Goal: Transaction & Acquisition: Purchase product/service

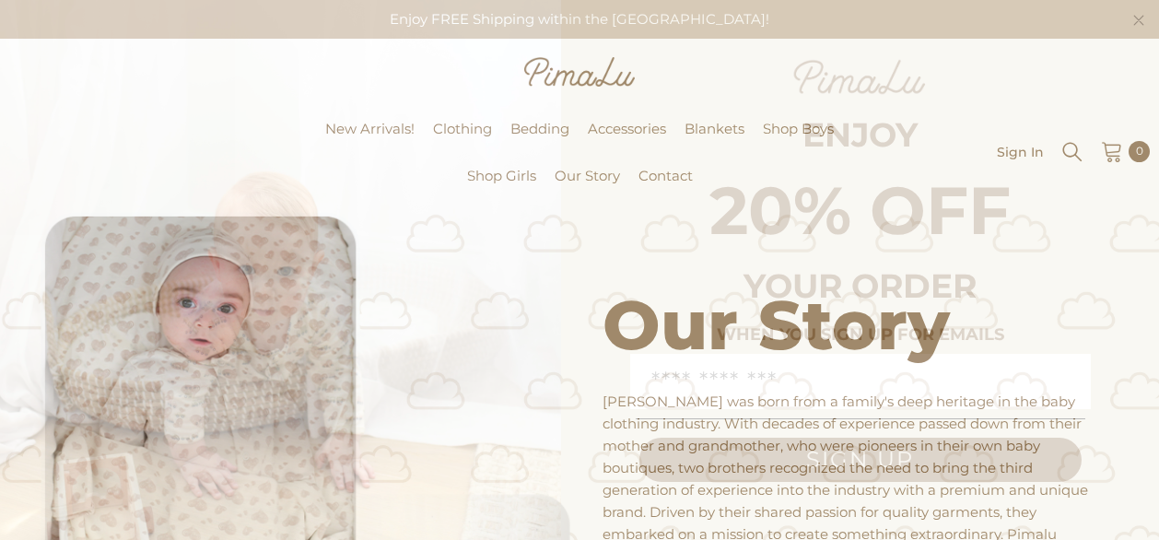
click at [1133, 15] on circle "Close dialog" at bounding box center [1138, 20] width 21 height 21
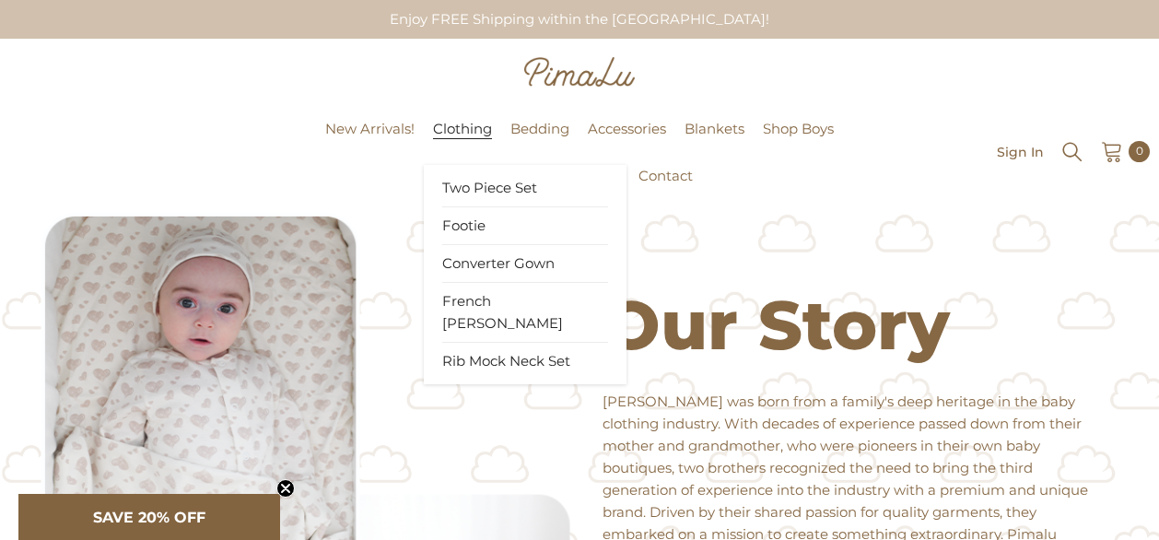
click at [455, 124] on span "Clothing" at bounding box center [462, 129] width 59 height 18
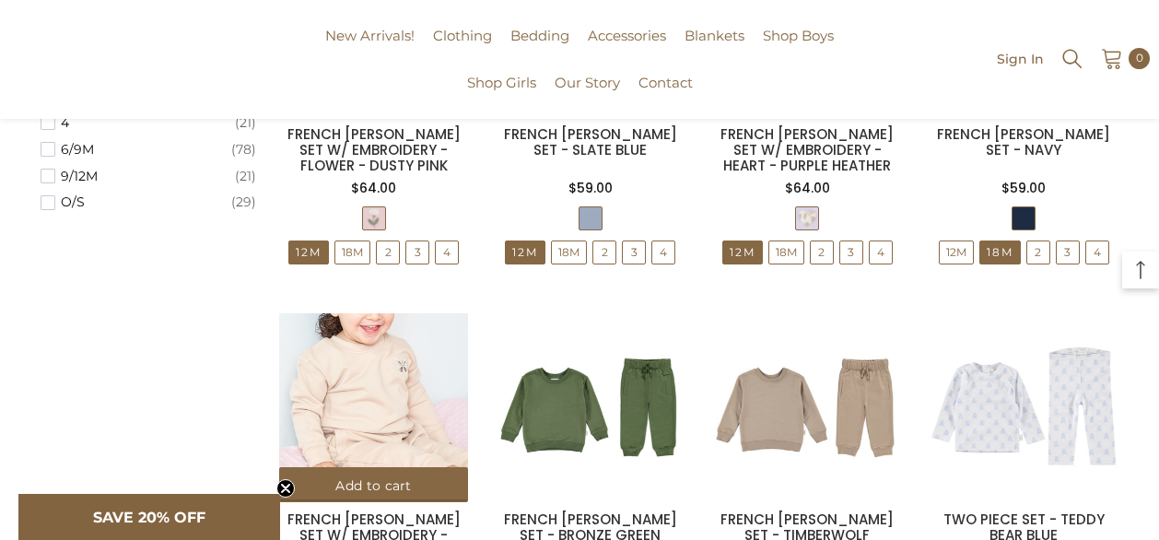
scroll to position [1610, 0]
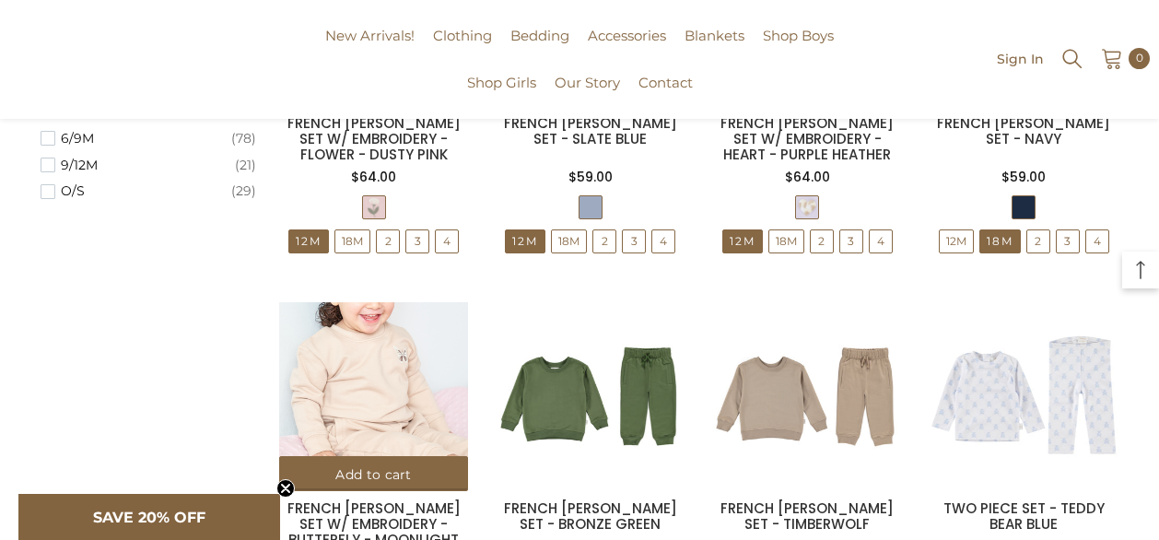
click at [362, 379] on img at bounding box center [373, 396] width 189 height 189
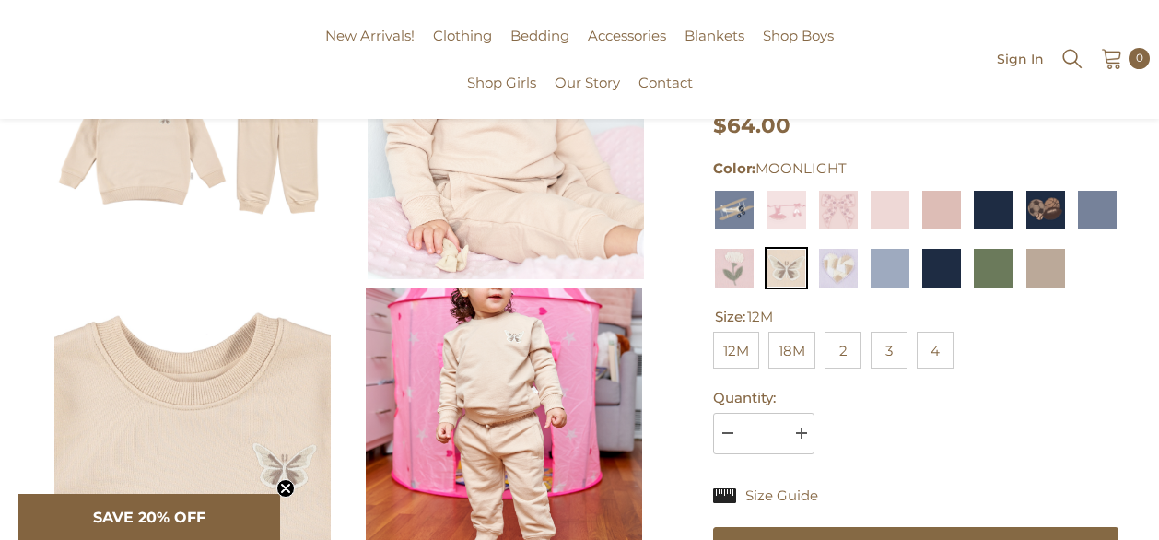
scroll to position [294, 0]
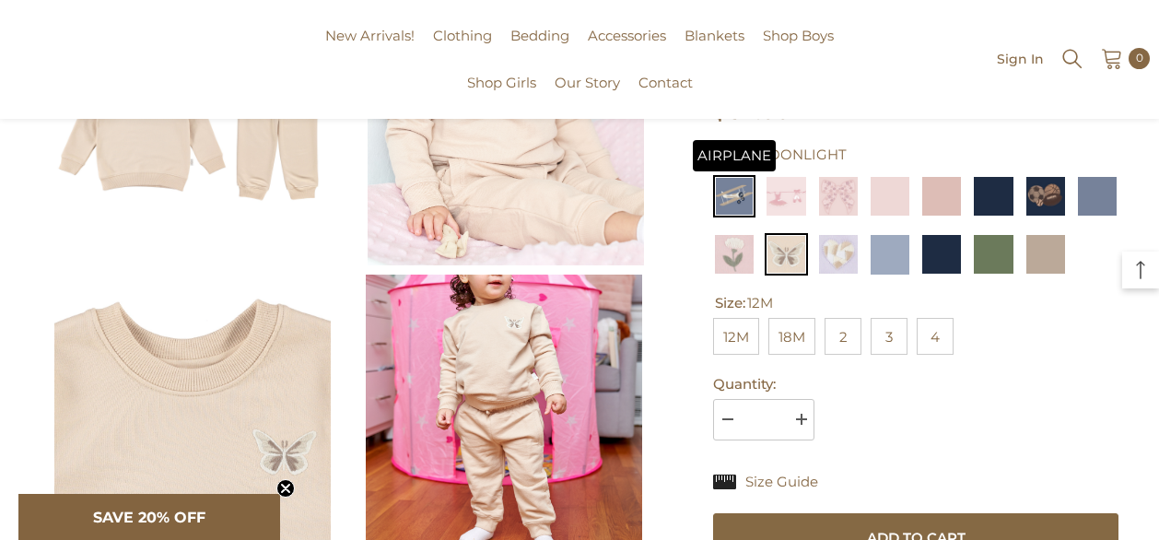
click at [733, 194] on img at bounding box center [734, 196] width 42 height 42
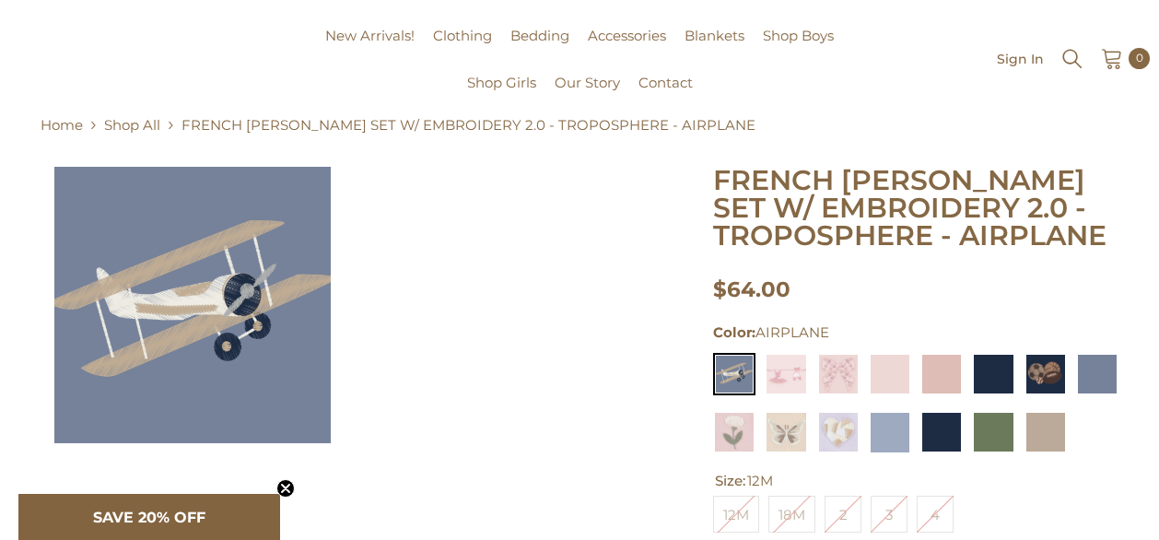
scroll to position [136, 0]
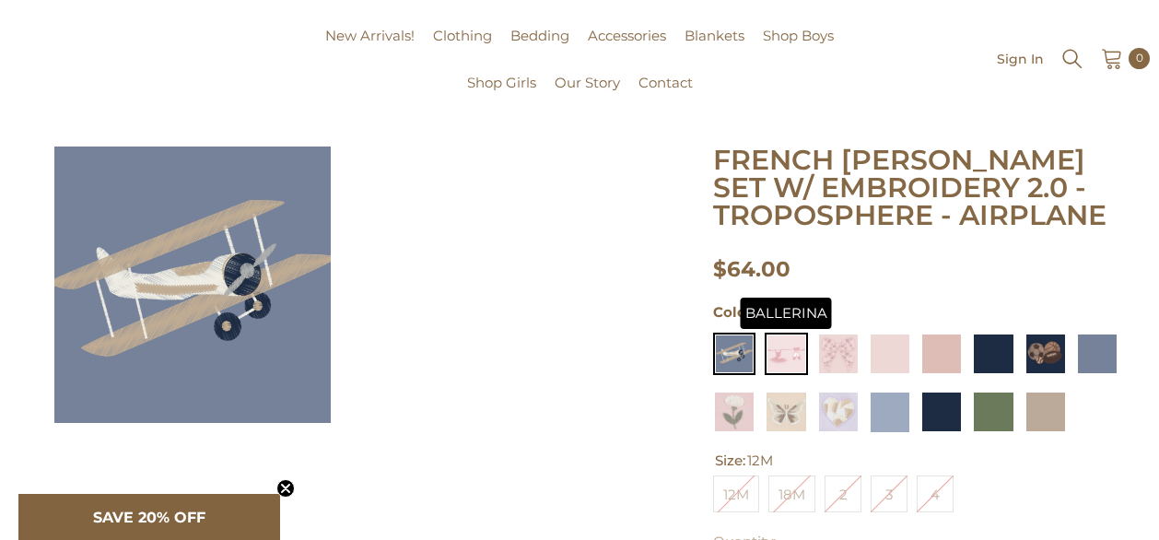
click at [795, 361] on img at bounding box center [785, 354] width 42 height 42
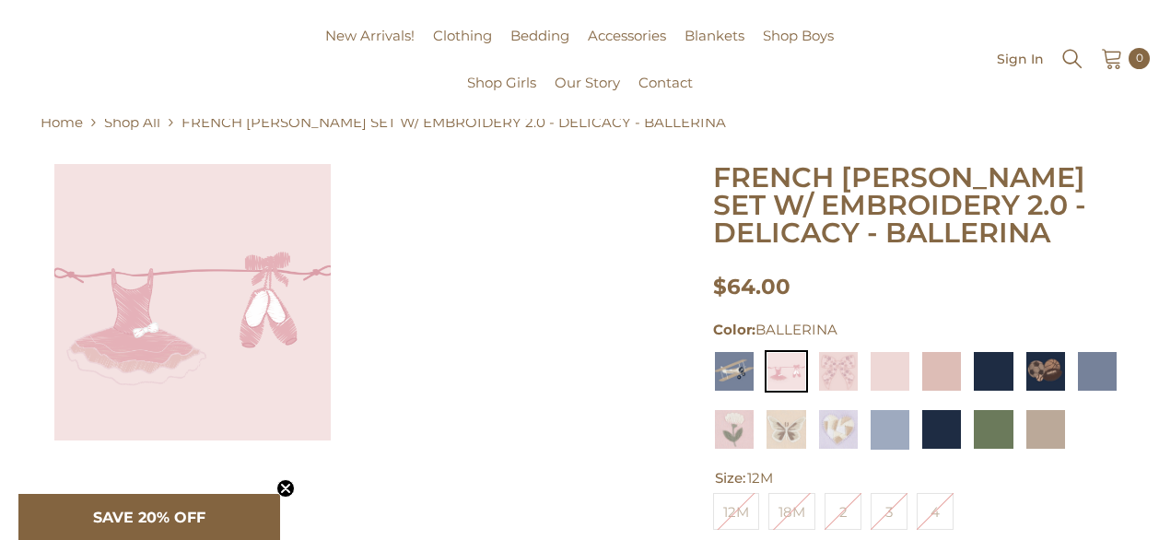
scroll to position [122, 0]
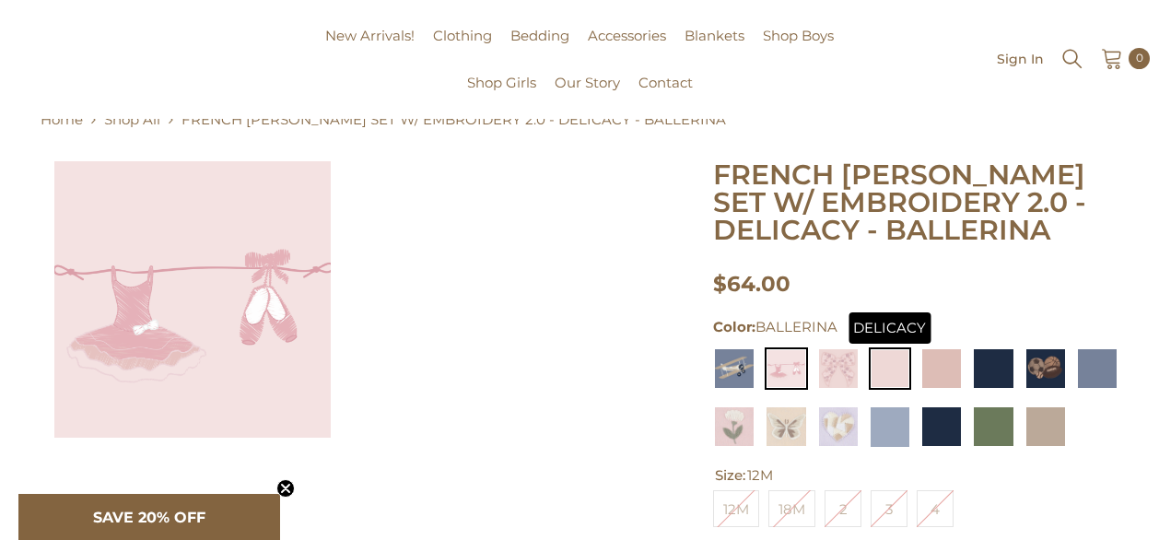
click at [879, 373] on img at bounding box center [890, 368] width 42 height 42
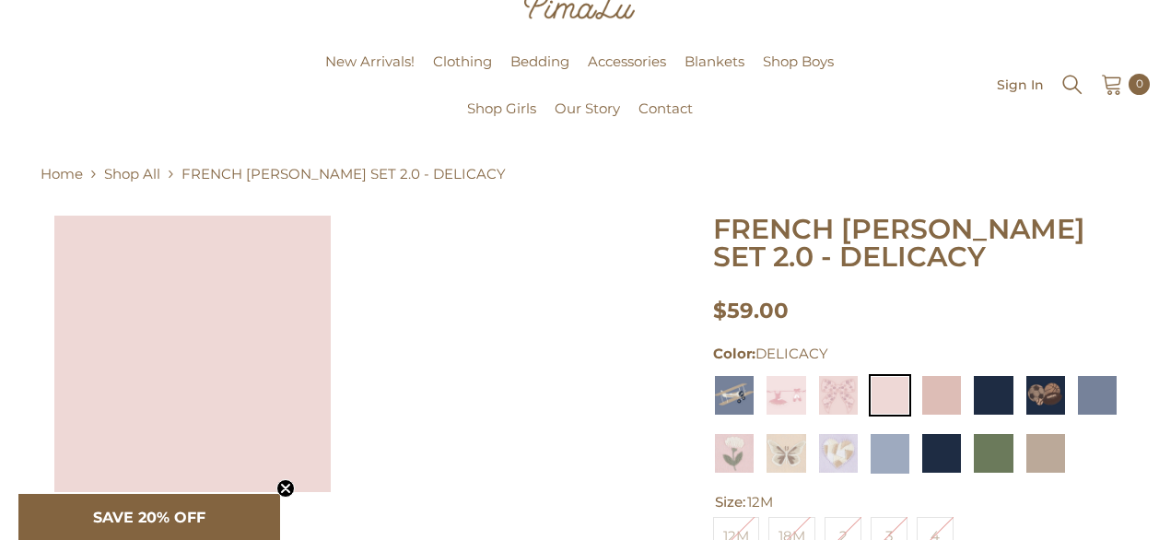
scroll to position [98, 0]
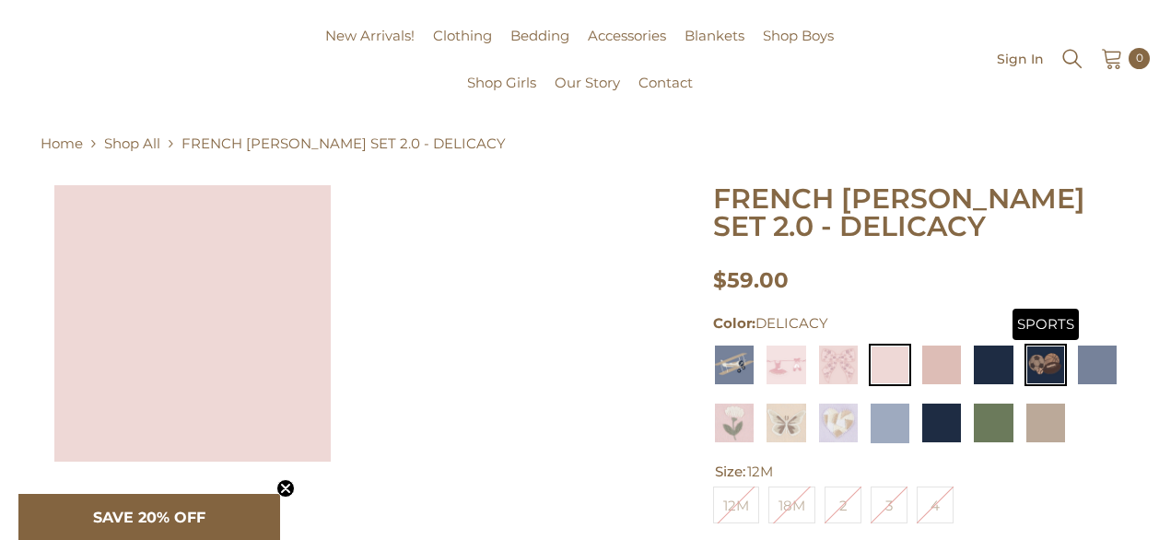
click at [1043, 367] on img at bounding box center [1045, 365] width 42 height 42
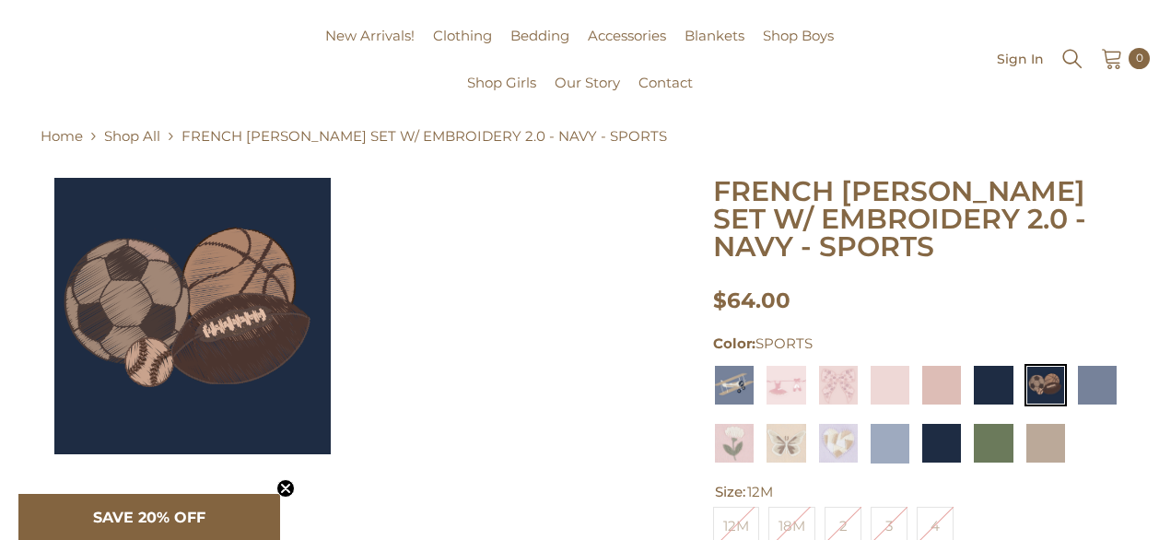
scroll to position [118, 0]
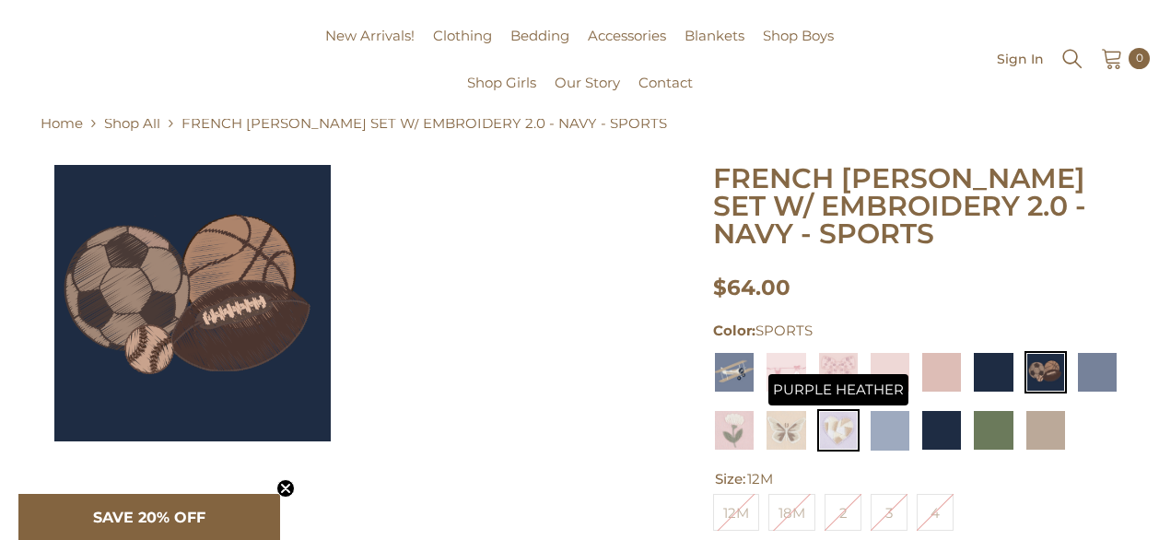
click at [836, 442] on img at bounding box center [838, 430] width 42 height 42
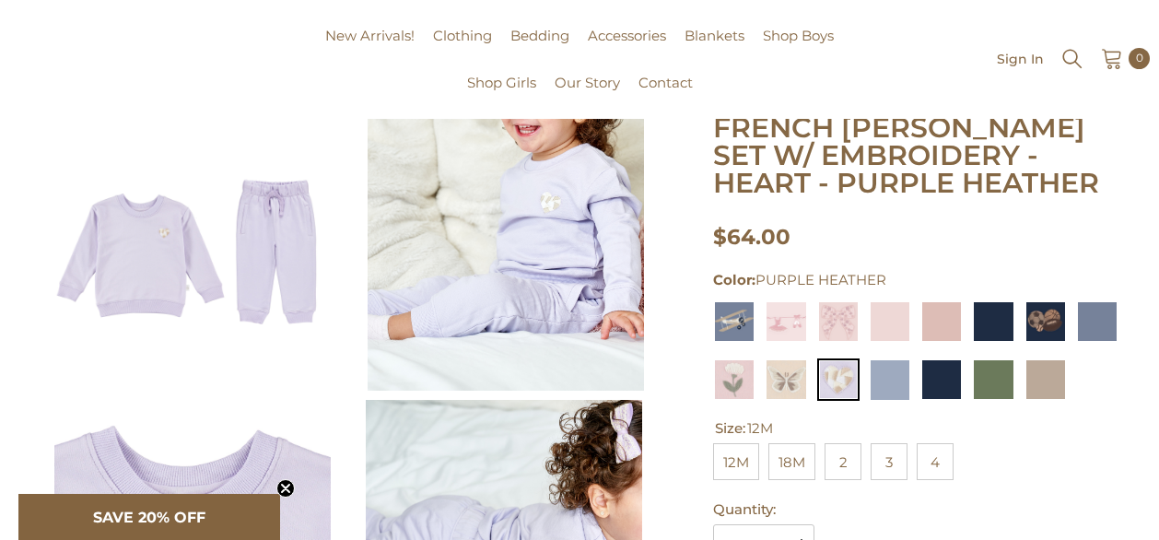
scroll to position [171, 0]
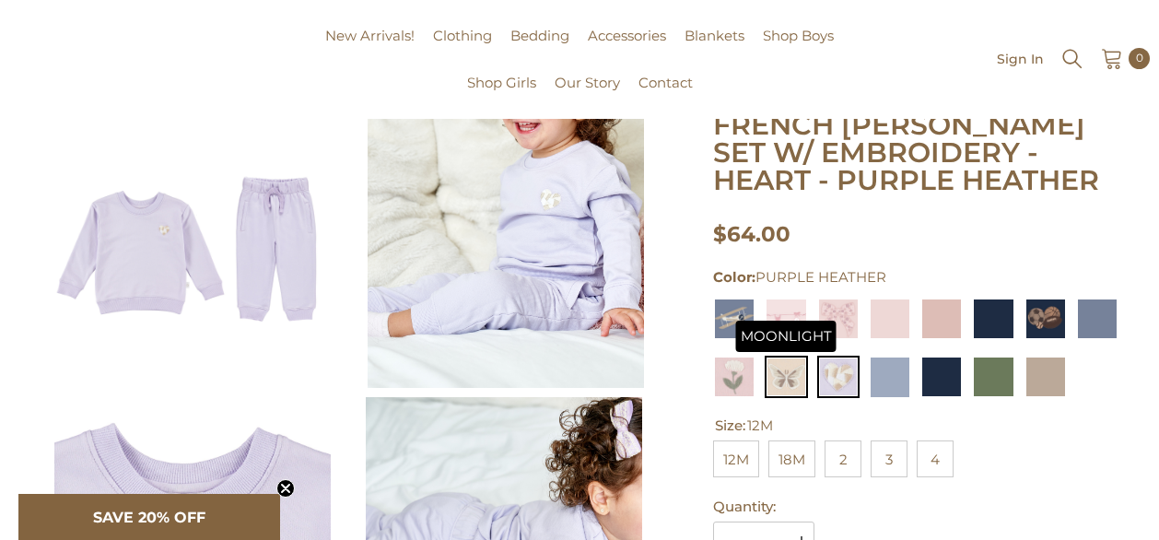
click at [788, 388] on img at bounding box center [785, 377] width 42 height 42
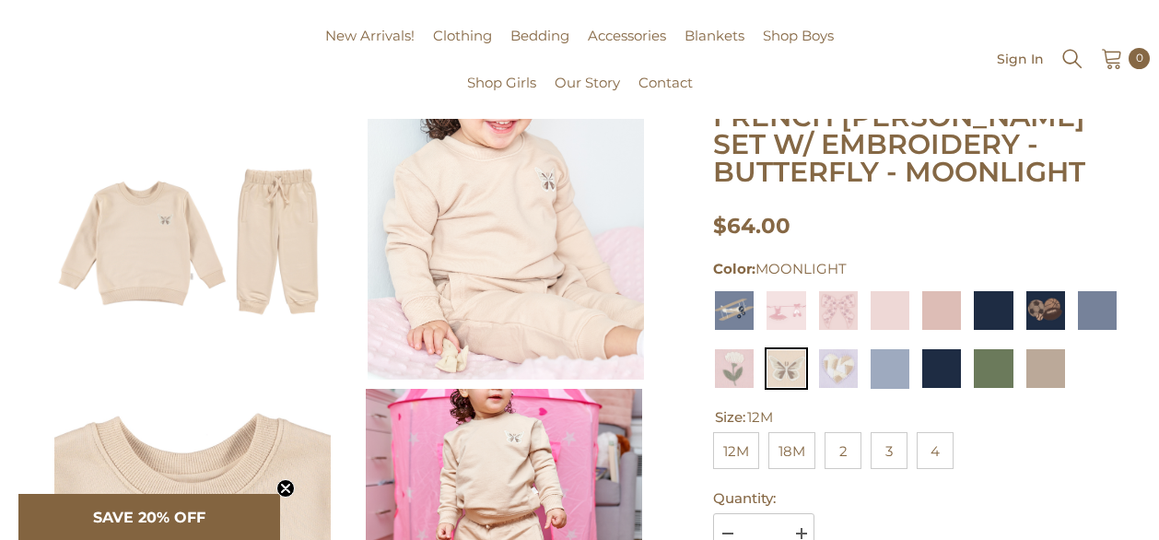
scroll to position [192, 0]
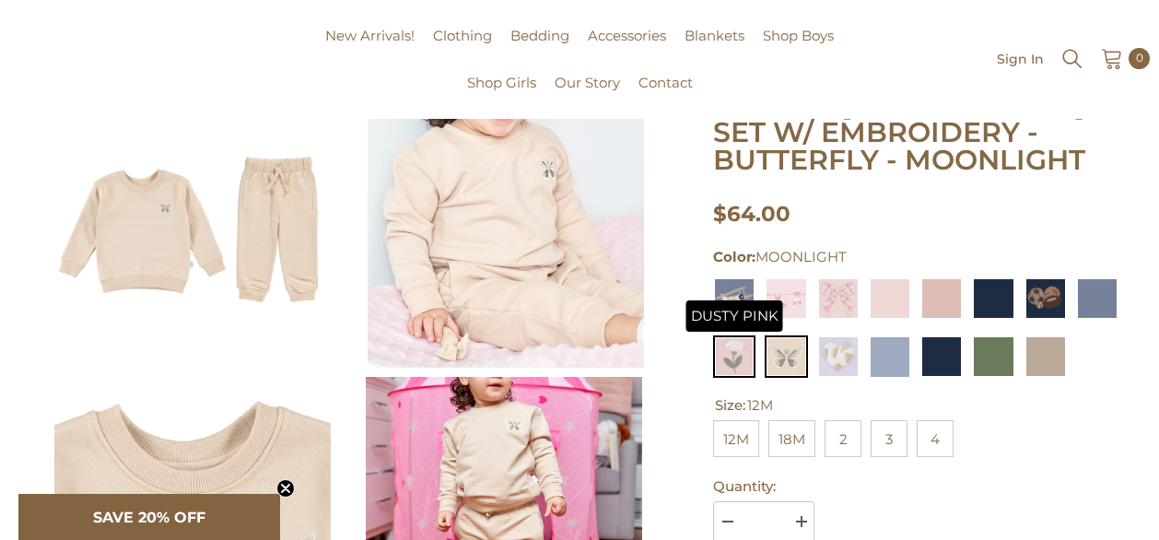
click at [745, 365] on img at bounding box center [734, 356] width 42 height 42
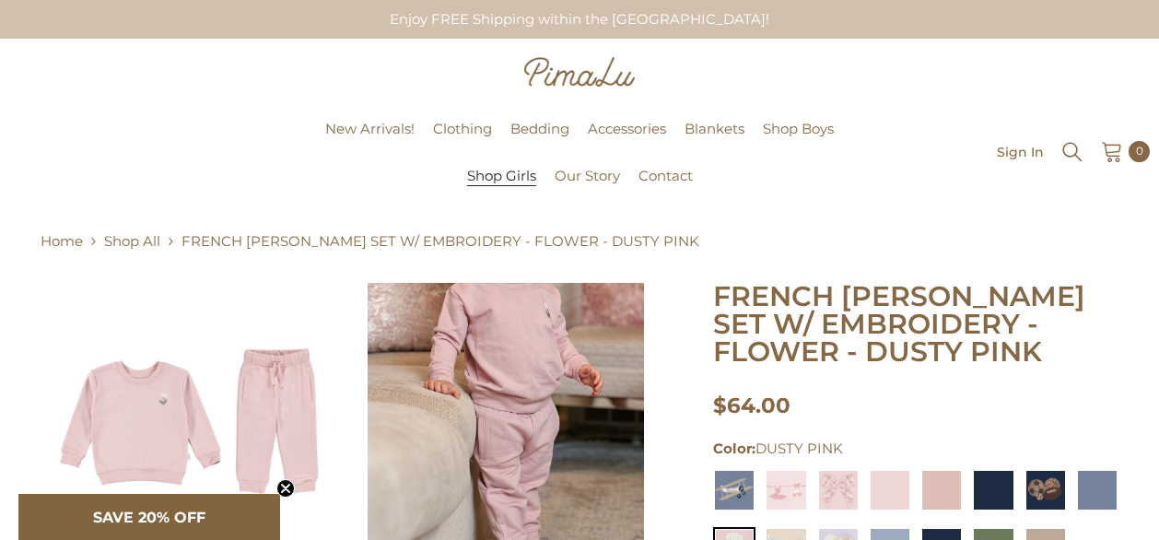
click at [508, 182] on span "Shop Girls" at bounding box center [501, 176] width 69 height 18
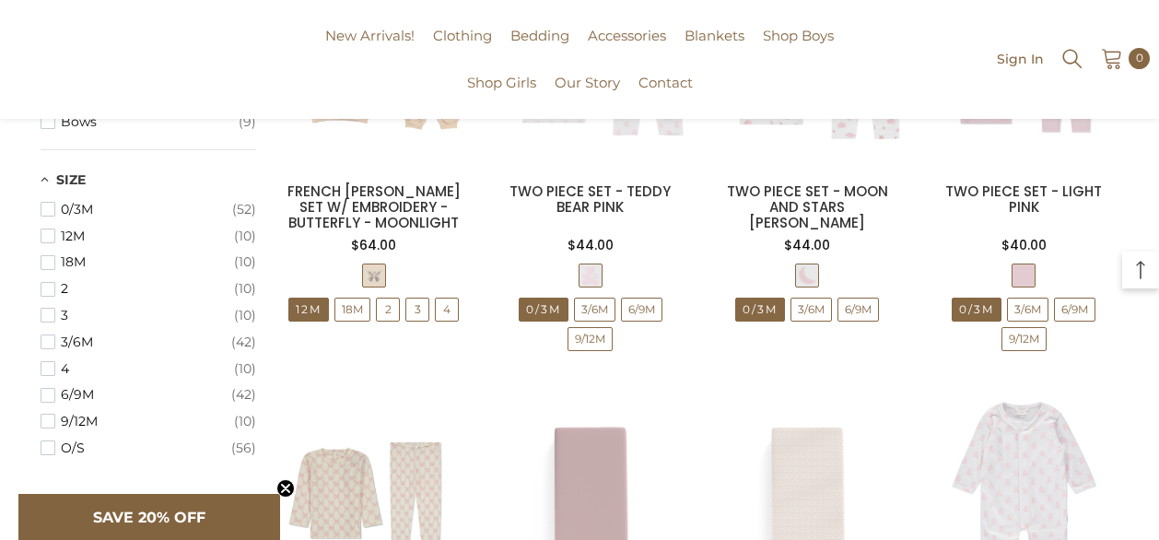
scroll to position [1162, 0]
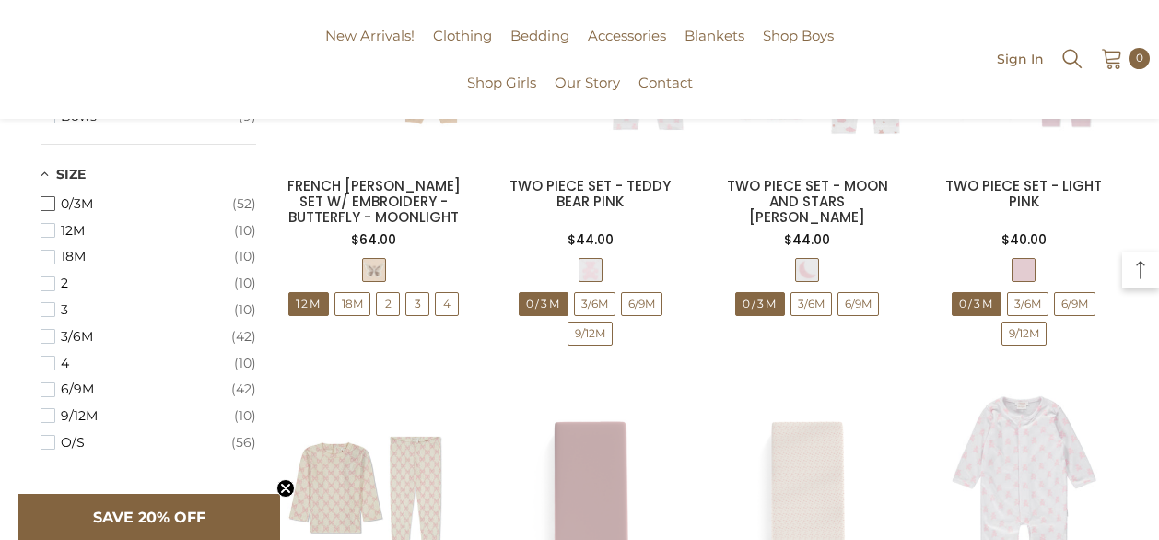
click at [49, 205] on span "button" at bounding box center [48, 203] width 15 height 15
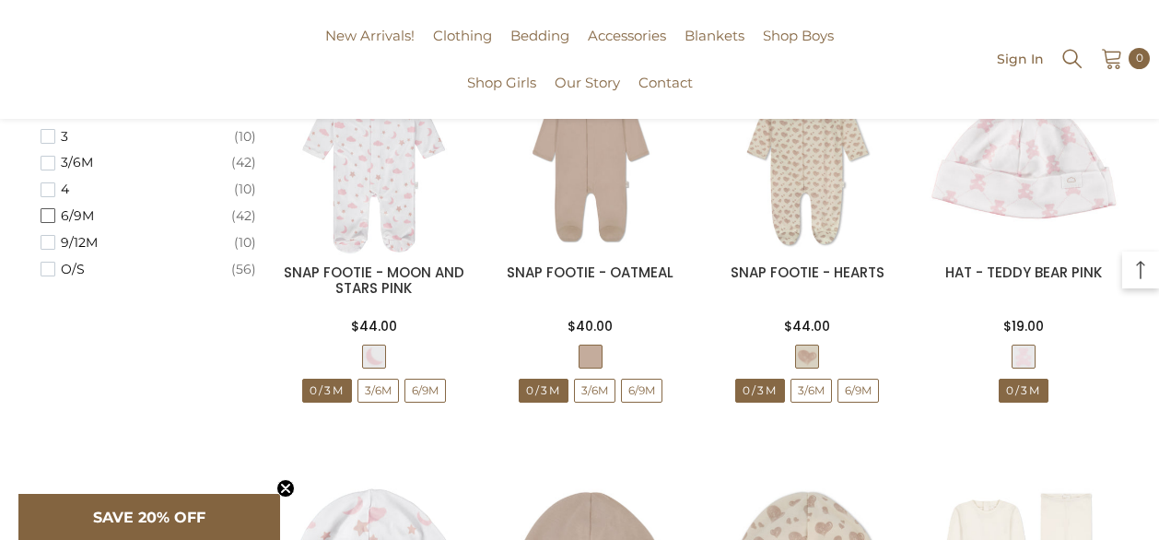
scroll to position [1134, 0]
click at [53, 214] on span "button" at bounding box center [48, 216] width 15 height 15
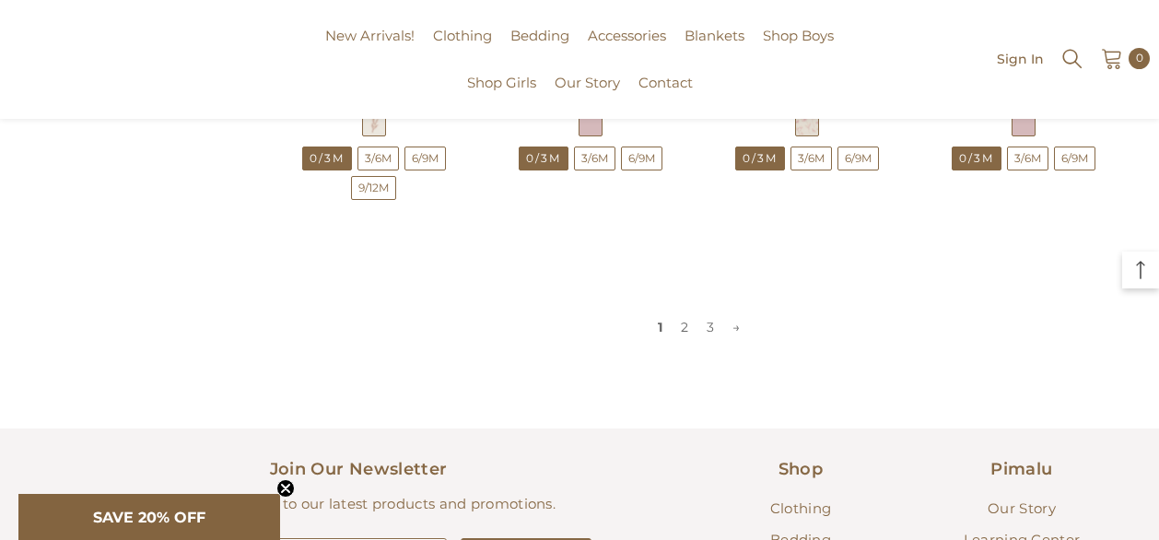
scroll to position [2141, 0]
